Goal: Task Accomplishment & Management: Manage account settings

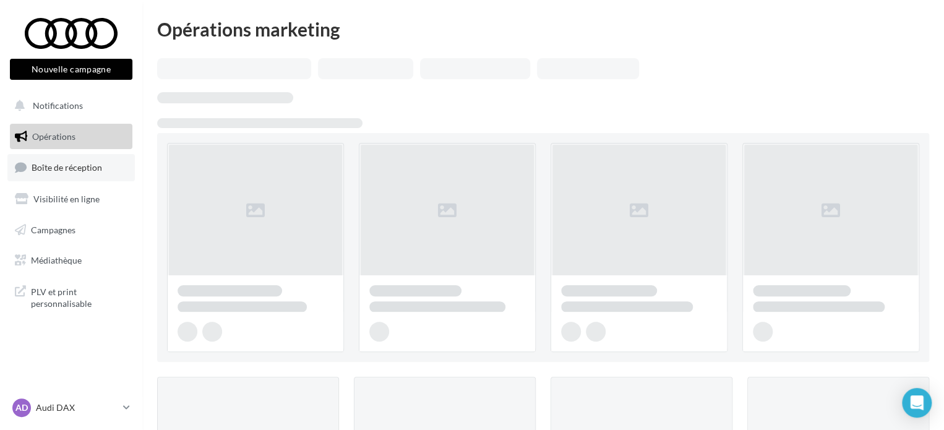
click at [82, 163] on span "Boîte de réception" at bounding box center [67, 167] width 71 height 11
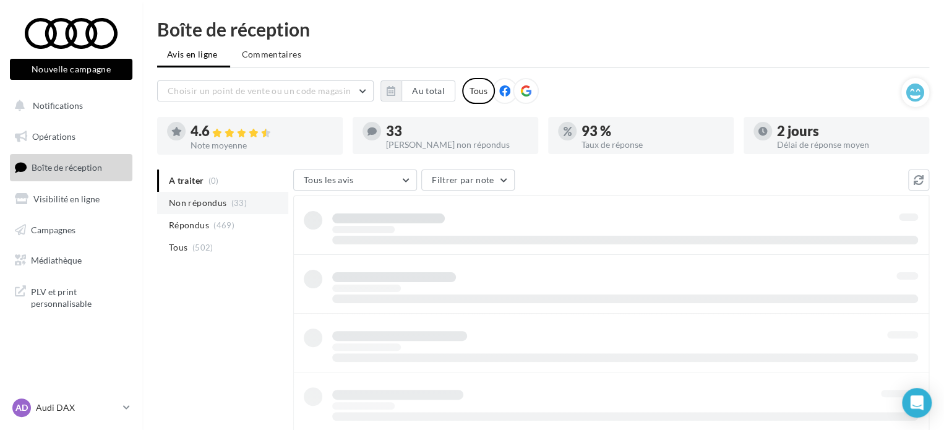
click at [225, 202] on span "Non répondus" at bounding box center [198, 203] width 58 height 12
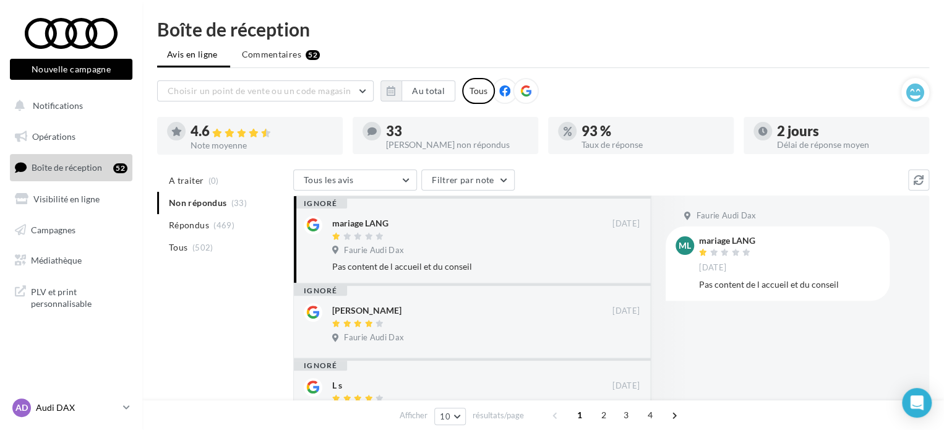
click at [92, 407] on p "Audi DAX" at bounding box center [77, 407] width 82 height 12
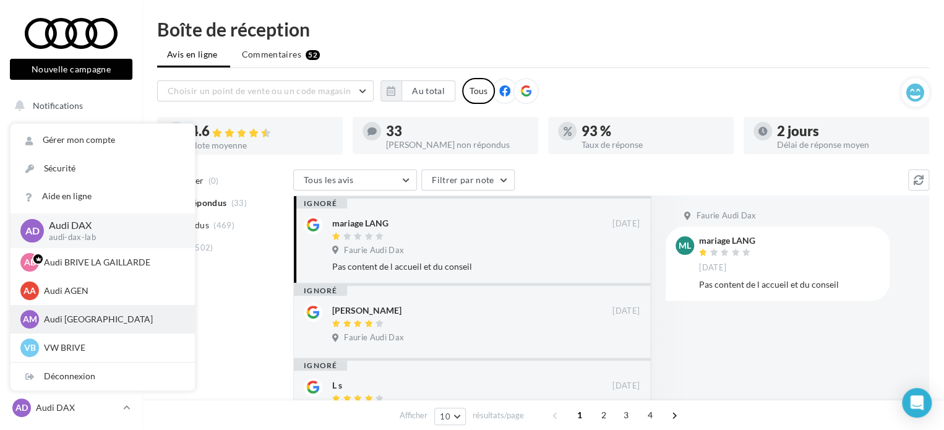
click at [112, 318] on p "Audi [GEOGRAPHIC_DATA]" at bounding box center [112, 319] width 136 height 12
